Goal: Information Seeking & Learning: Find specific fact

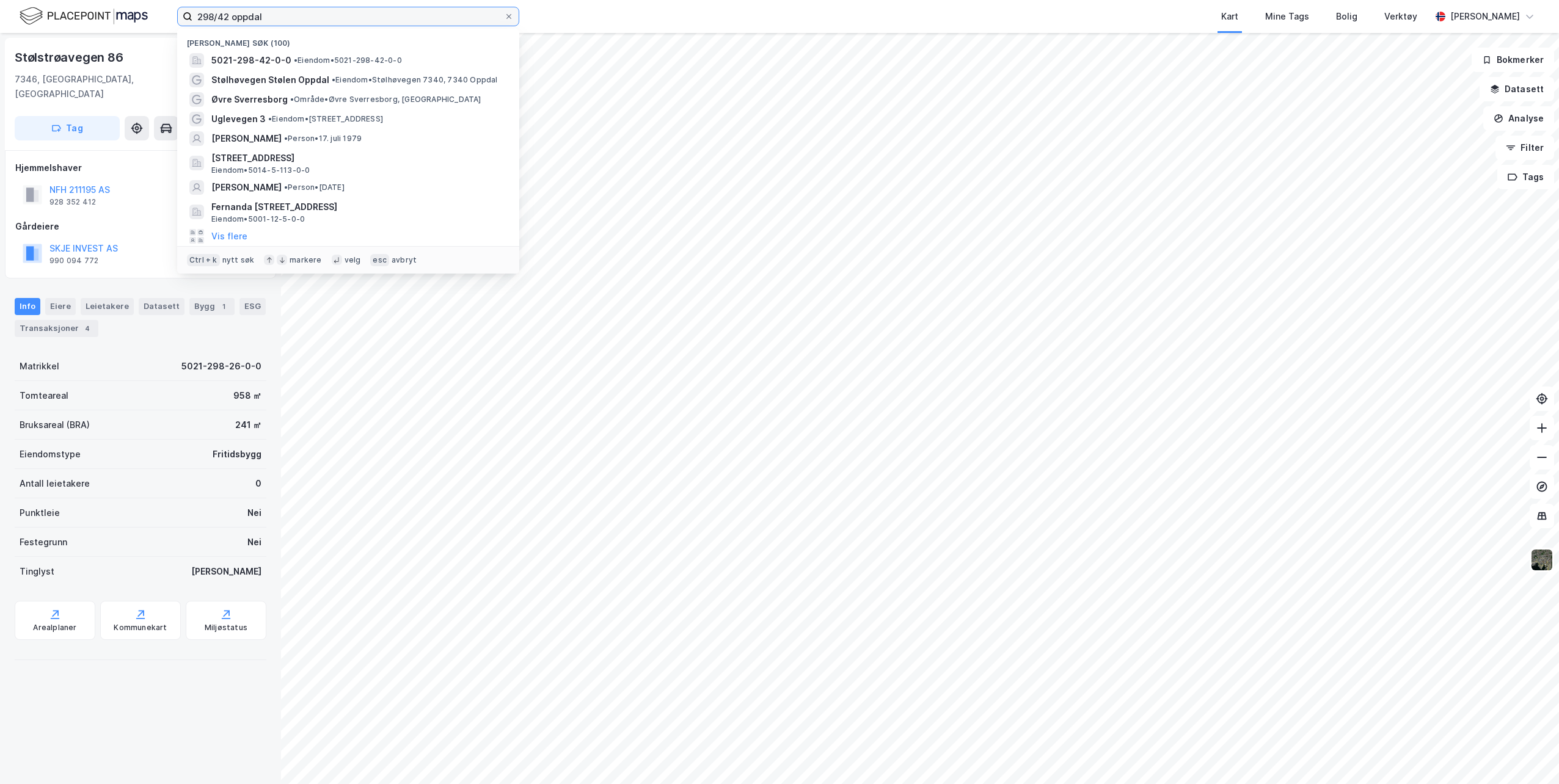
drag, startPoint x: 274, startPoint y: 18, endPoint x: 170, endPoint y: 12, distance: 104.2
click at [170, 12] on div "298/42 oppdal Nylige søk [PHONE_NUMBER] • Eiendom • 5021-298-42-0-0 Stølhøvegen…" at bounding box center [779, 16] width 1559 height 33
type input "[PERSON_NAME]"
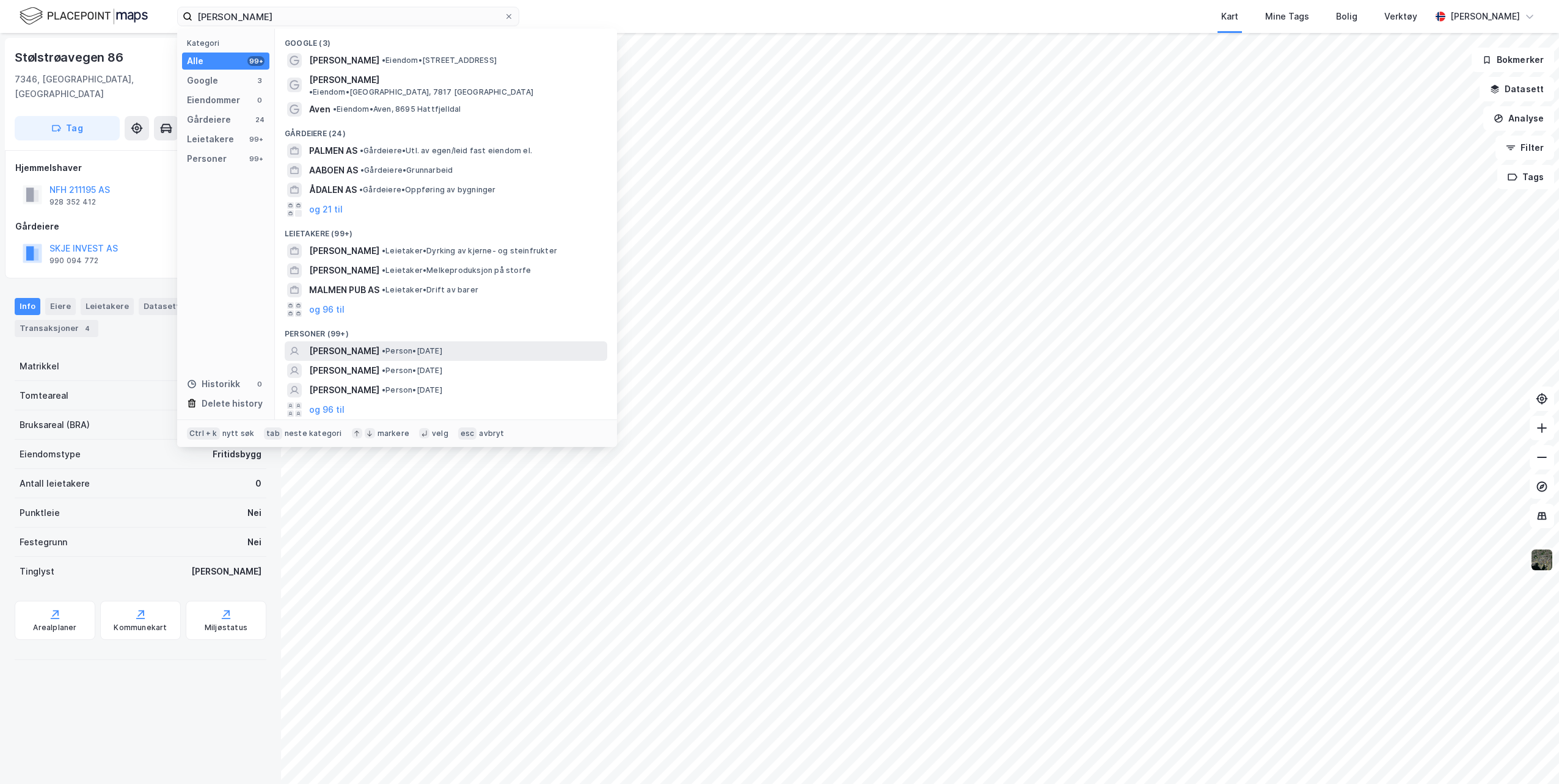
click at [442, 346] on span "• Person • [DATE]" at bounding box center [412, 351] width 61 height 10
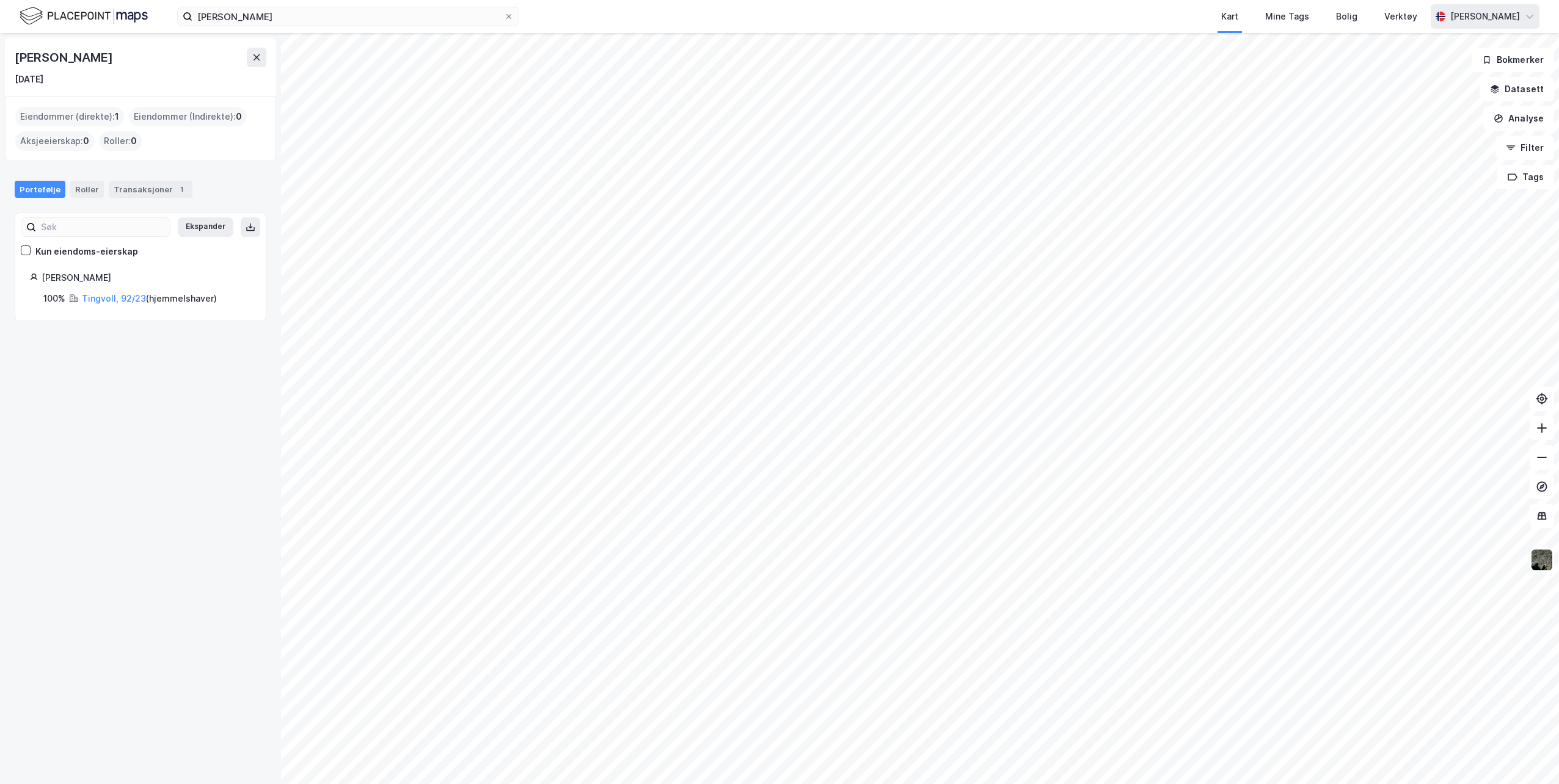
click at [1466, 14] on div "[PERSON_NAME]" at bounding box center [1485, 16] width 70 height 15
click at [1422, 73] on div "Logg ut" at bounding box center [1424, 75] width 33 height 15
